Goal: Task Accomplishment & Management: Manage account settings

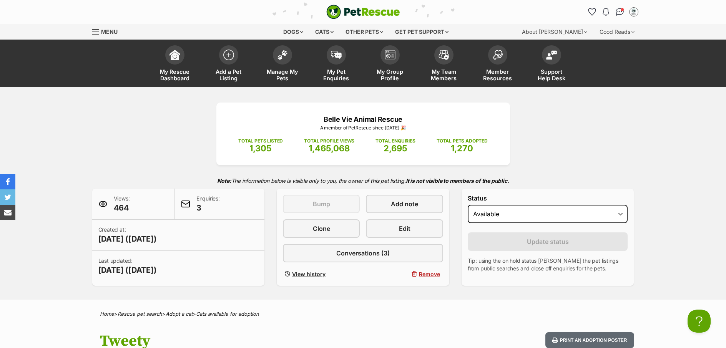
click at [328, 72] on span "My Pet Enquiries" at bounding box center [336, 74] width 35 height 13
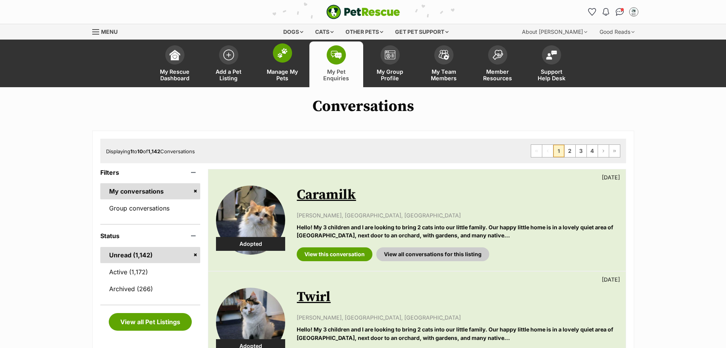
click at [292, 79] on span "Manage My Pets" at bounding box center [282, 74] width 35 height 13
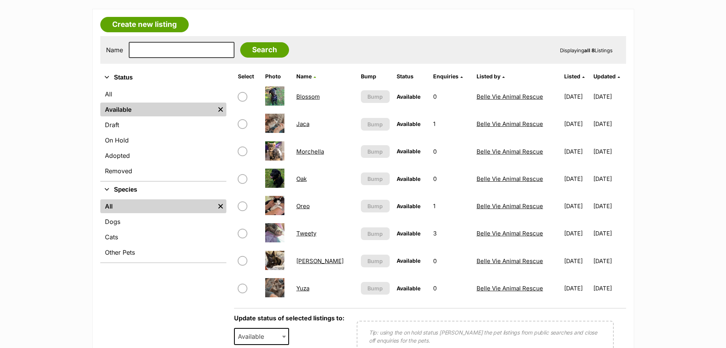
scroll to position [151, 0]
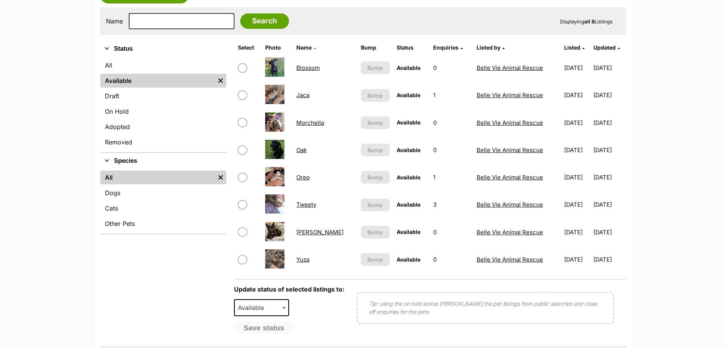
click at [308, 178] on link "Oreo" at bounding box center [303, 177] width 13 height 7
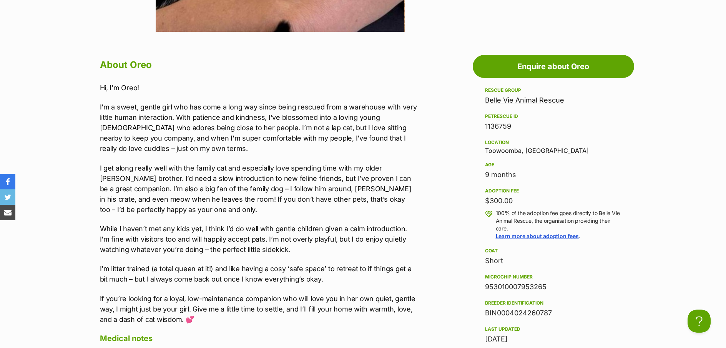
scroll to position [680, 0]
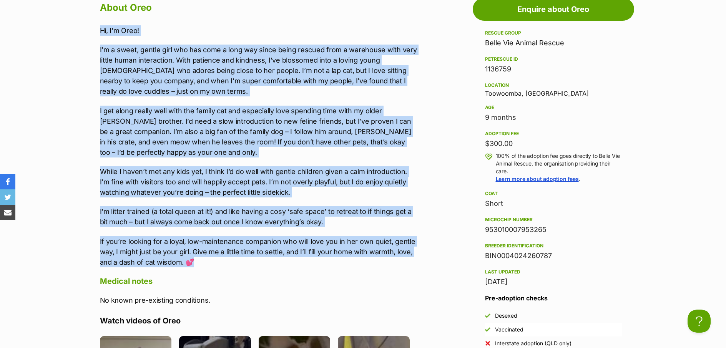
drag, startPoint x: 204, startPoint y: 260, endPoint x: 87, endPoint y: 29, distance: 259.2
copy div "Hi, I’m Oreo! I’m a sweet, gentle girl who has come a long way since being resc…"
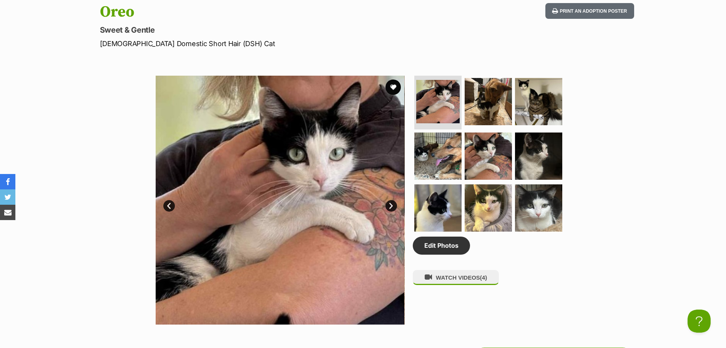
scroll to position [0, 0]
click at [454, 252] on link "Edit Photos" at bounding box center [441, 246] width 57 height 18
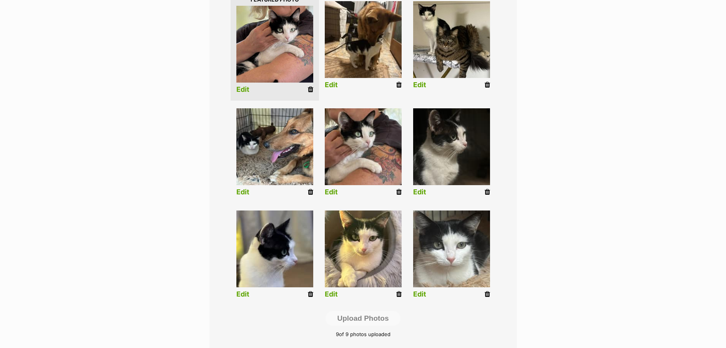
scroll to position [208, 0]
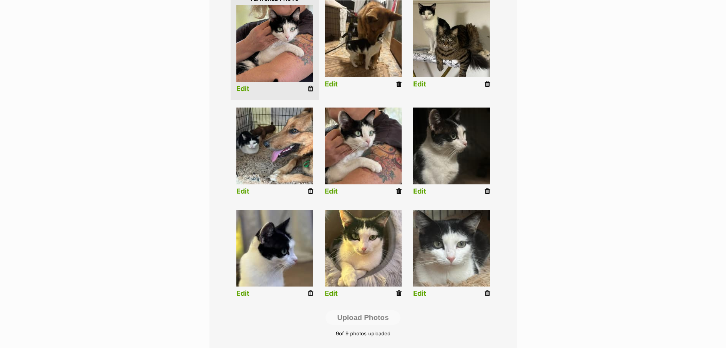
click at [486, 295] on icon at bounding box center [487, 293] width 5 height 7
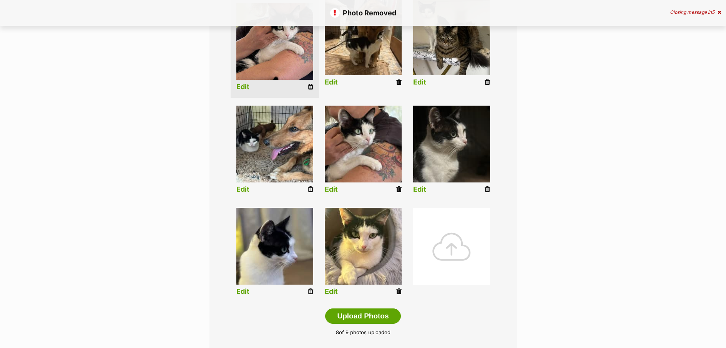
scroll to position [227, 0]
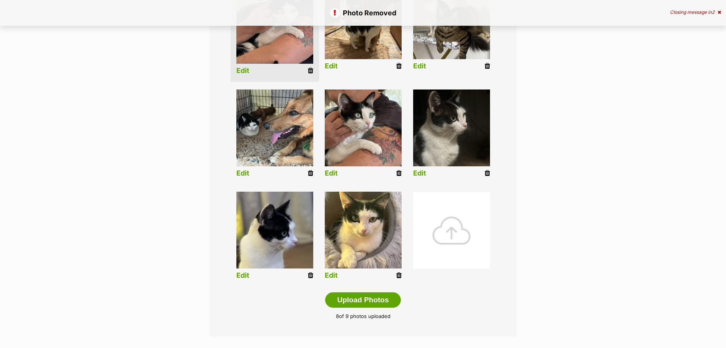
click at [312, 274] on icon at bounding box center [310, 275] width 5 height 7
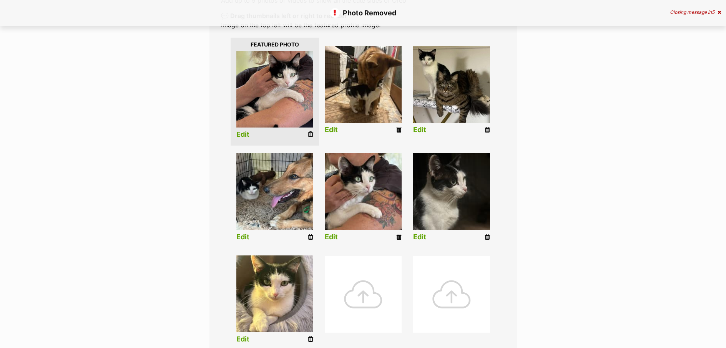
scroll to position [257, 0]
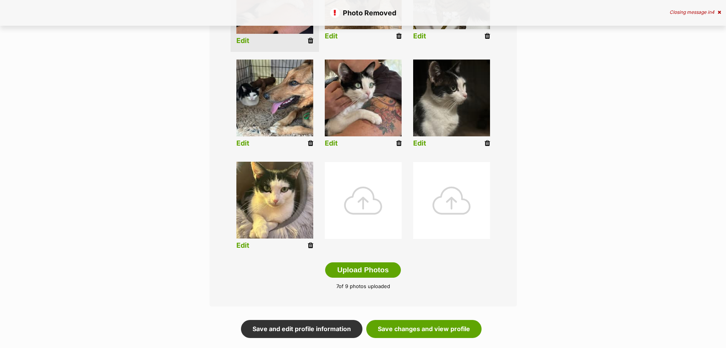
click at [372, 213] on div at bounding box center [363, 200] width 77 height 77
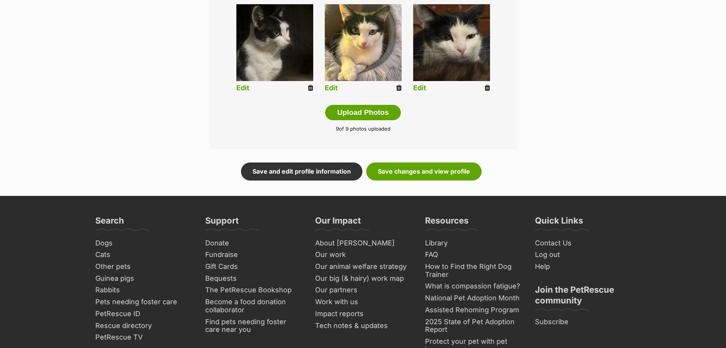
scroll to position [457, 0]
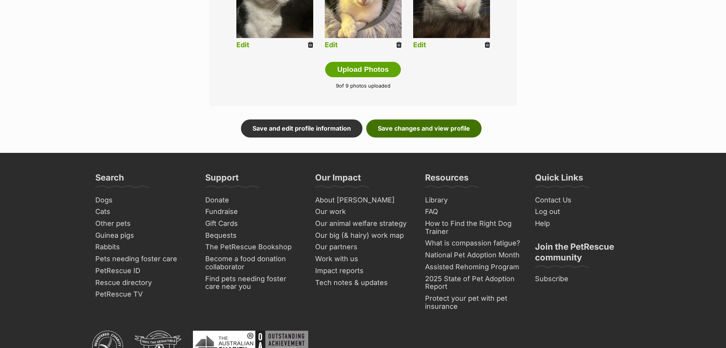
click at [450, 133] on link "Save changes and view profile" at bounding box center [423, 129] width 115 height 18
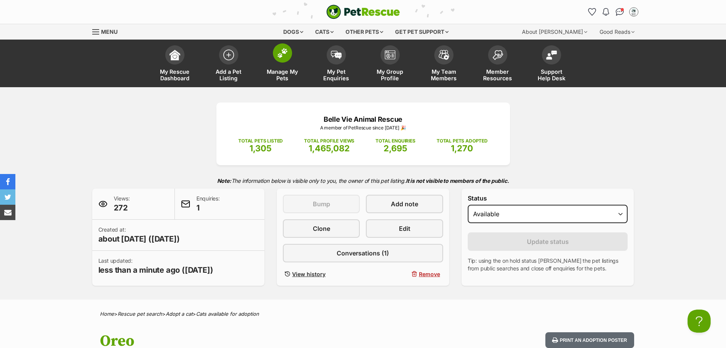
click at [288, 75] on span "Manage My Pets" at bounding box center [282, 74] width 35 height 13
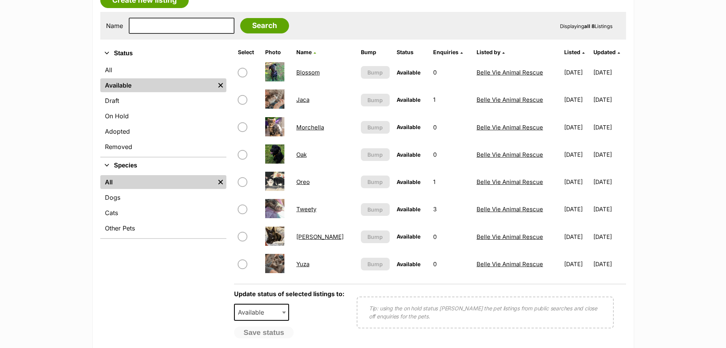
click at [310, 211] on link "Tweety" at bounding box center [307, 209] width 20 height 7
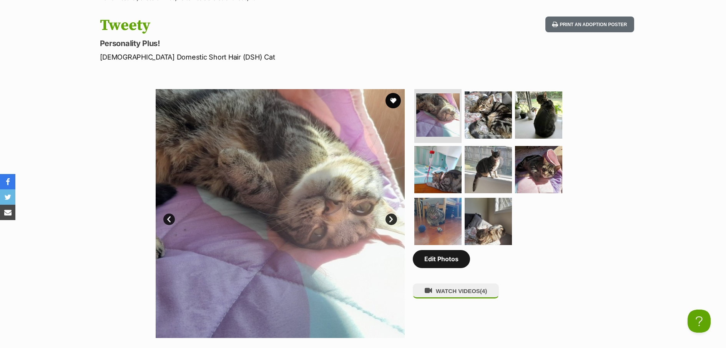
click at [453, 259] on link "Edit Photos" at bounding box center [441, 259] width 57 height 18
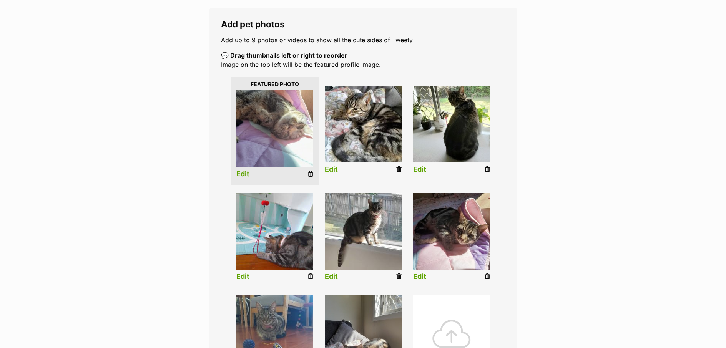
scroll to position [124, 0]
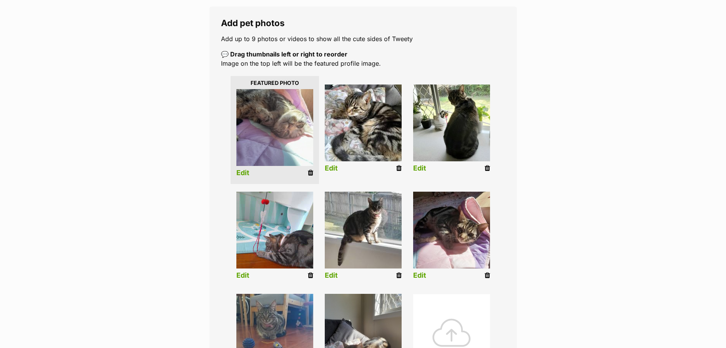
click at [488, 168] on icon at bounding box center [487, 168] width 5 height 7
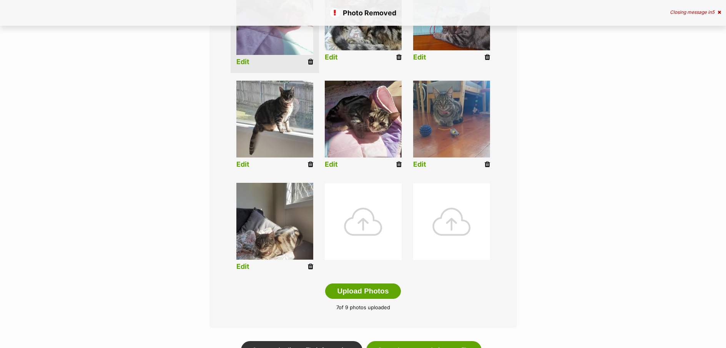
scroll to position [242, 0]
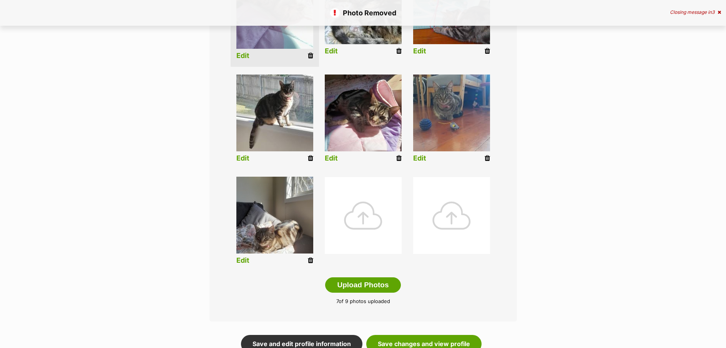
click at [398, 160] on icon at bounding box center [398, 158] width 5 height 7
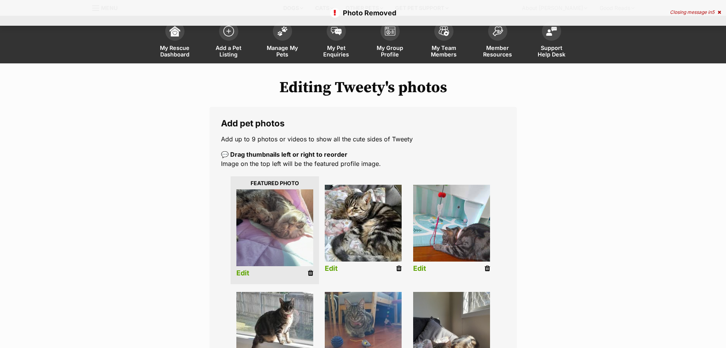
scroll to position [244, 0]
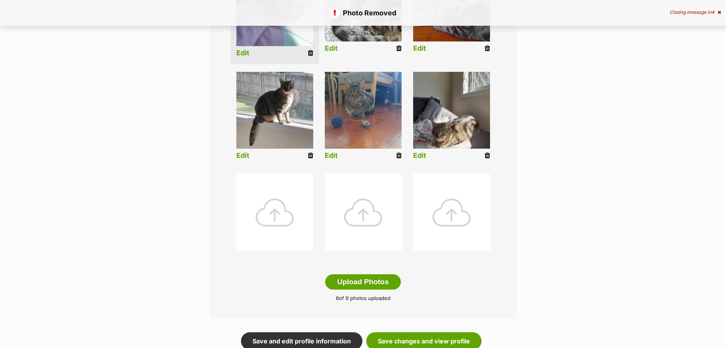
click at [309, 156] on icon at bounding box center [310, 155] width 5 height 7
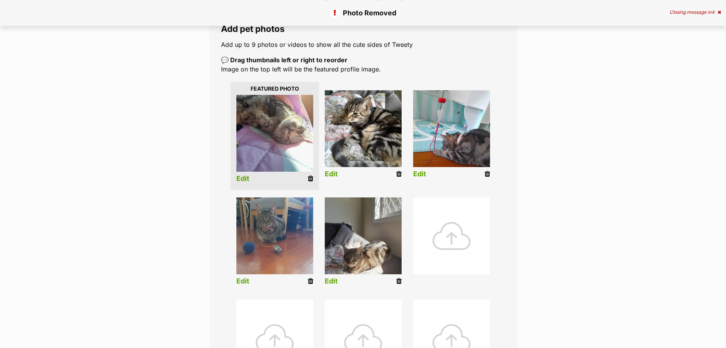
scroll to position [128, 0]
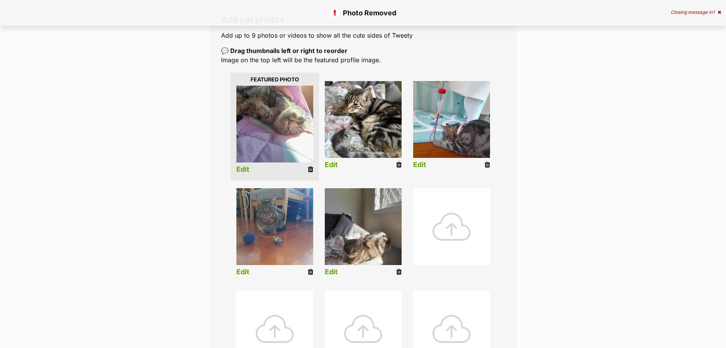
click at [399, 273] on icon at bounding box center [398, 272] width 5 height 7
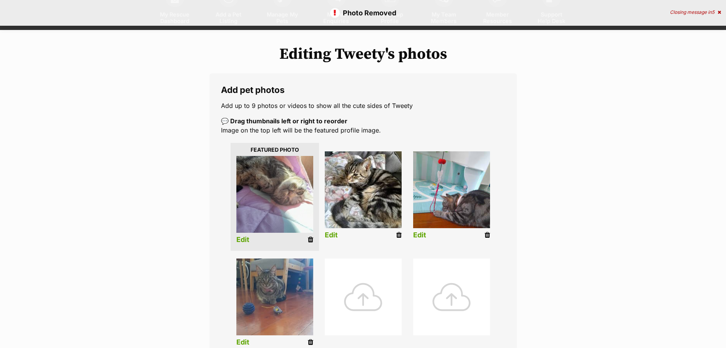
scroll to position [149, 0]
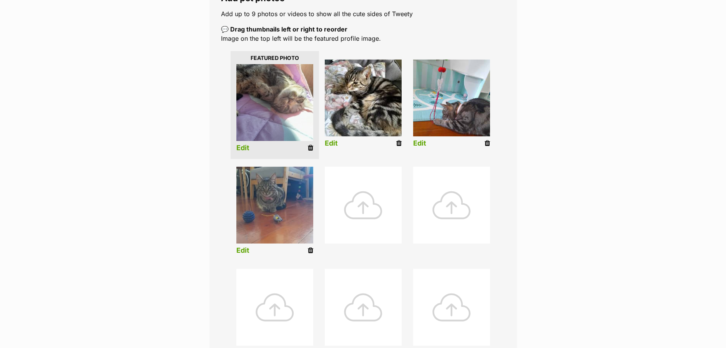
click at [377, 206] on div at bounding box center [363, 205] width 77 height 77
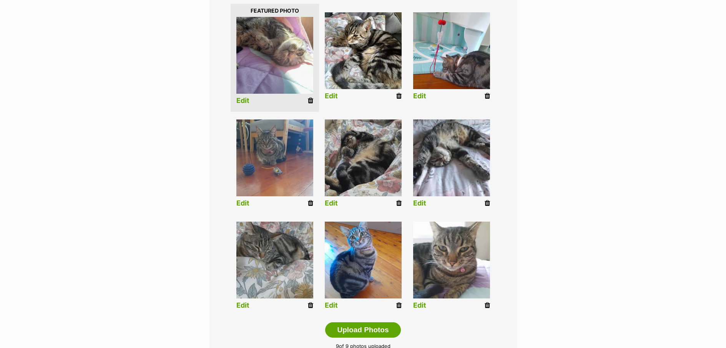
scroll to position [197, 0]
click at [310, 203] on icon at bounding box center [310, 203] width 5 height 7
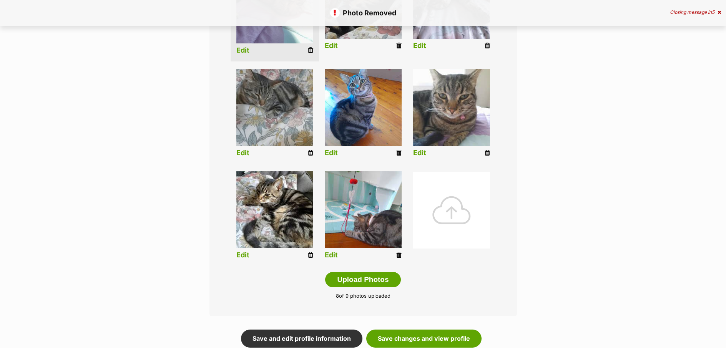
scroll to position [253, 0]
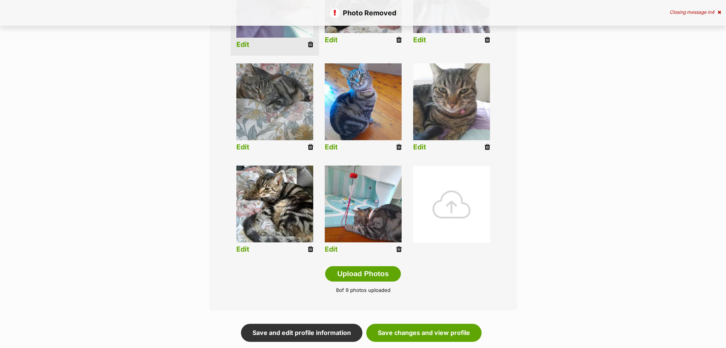
click at [457, 214] on div at bounding box center [451, 204] width 77 height 77
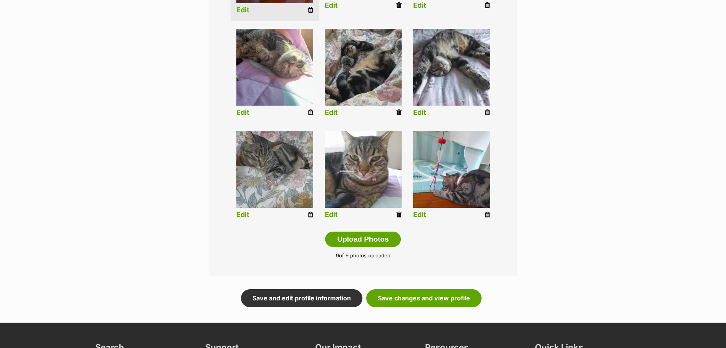
scroll to position [446, 0]
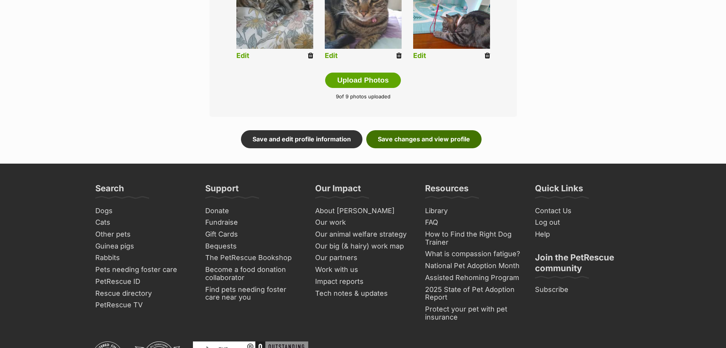
click at [448, 140] on link "Save changes and view profile" at bounding box center [423, 139] width 115 height 18
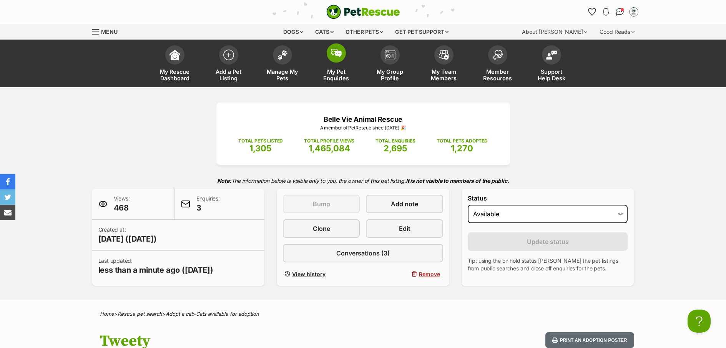
click at [337, 78] on span "My Pet Enquiries" at bounding box center [336, 74] width 35 height 13
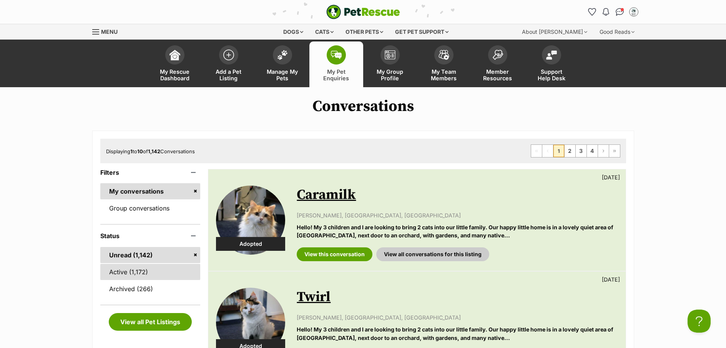
click at [134, 272] on link "Active (1,172)" at bounding box center [150, 272] width 100 height 16
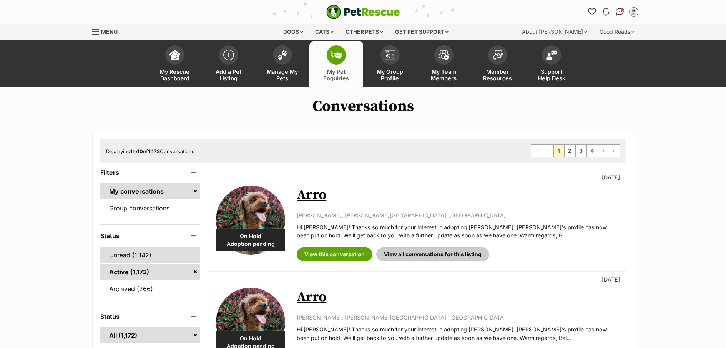
click at [127, 260] on link "Unread (1,142)" at bounding box center [150, 255] width 100 height 16
